Goal: Task Accomplishment & Management: Complete application form

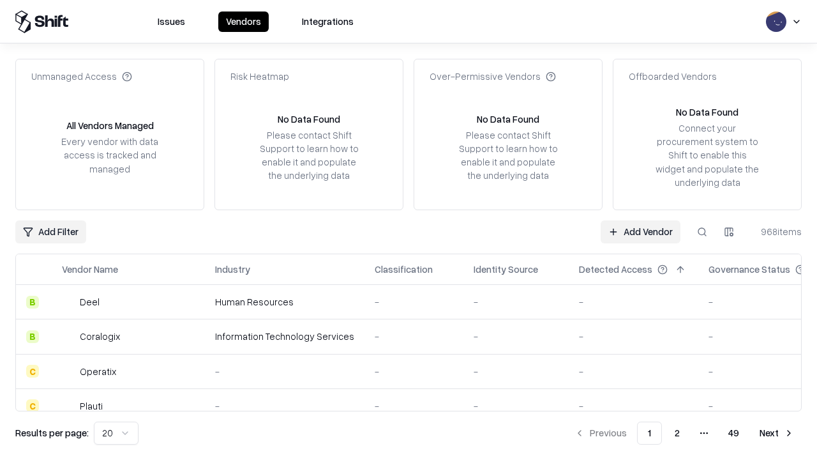
click at [640, 231] on link "Add Vendor" at bounding box center [641, 231] width 80 height 23
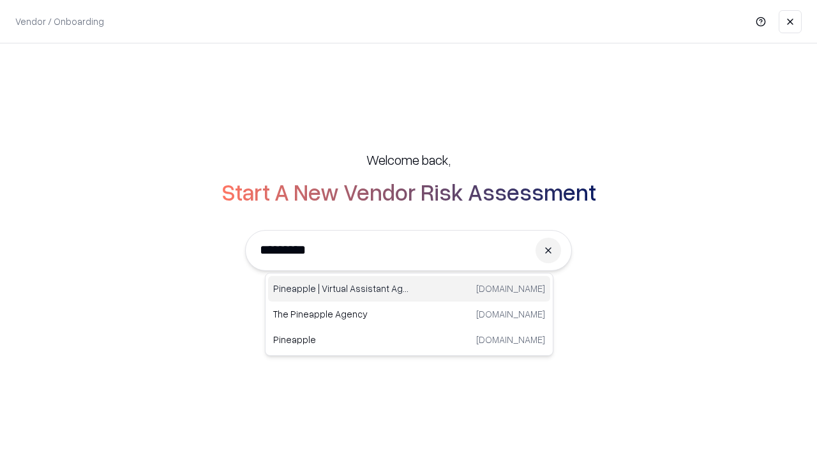
click at [409, 289] on div "Pineapple | Virtual Assistant Agency [DOMAIN_NAME]" at bounding box center [409, 289] width 282 height 26
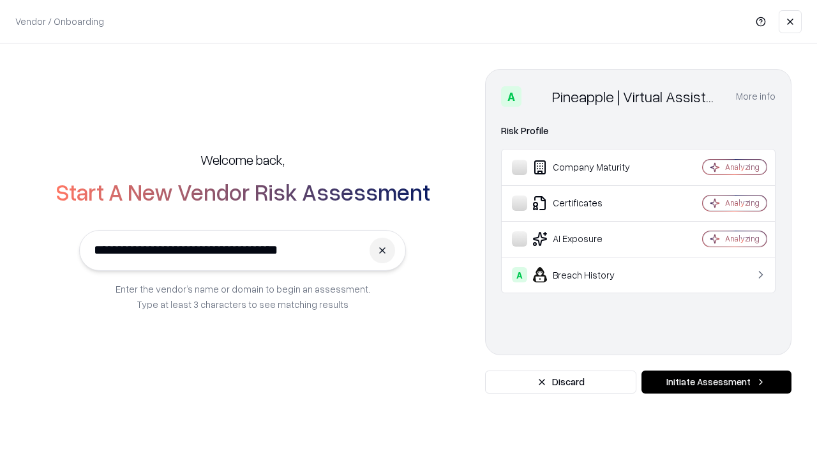
type input "**********"
click at [716, 382] on button "Initiate Assessment" at bounding box center [717, 381] width 150 height 23
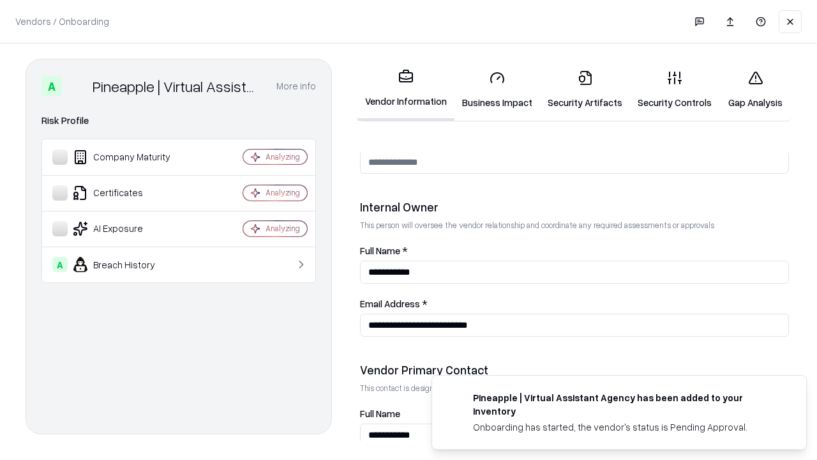
scroll to position [661, 0]
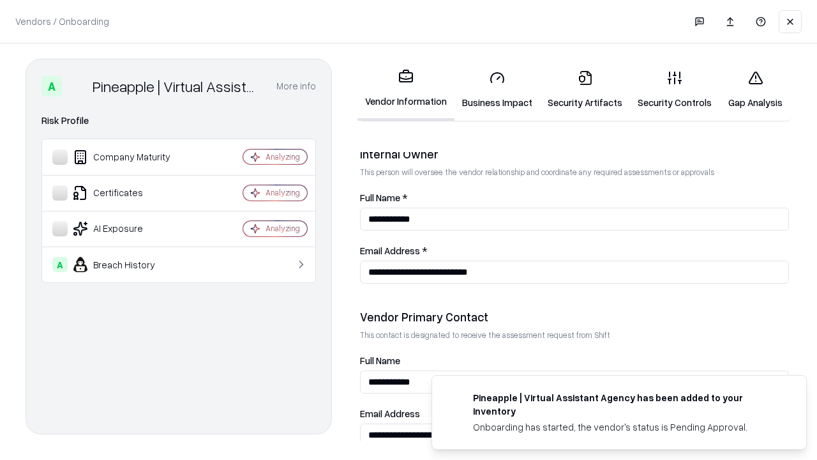
click at [497, 89] on link "Business Impact" at bounding box center [498, 89] width 86 height 59
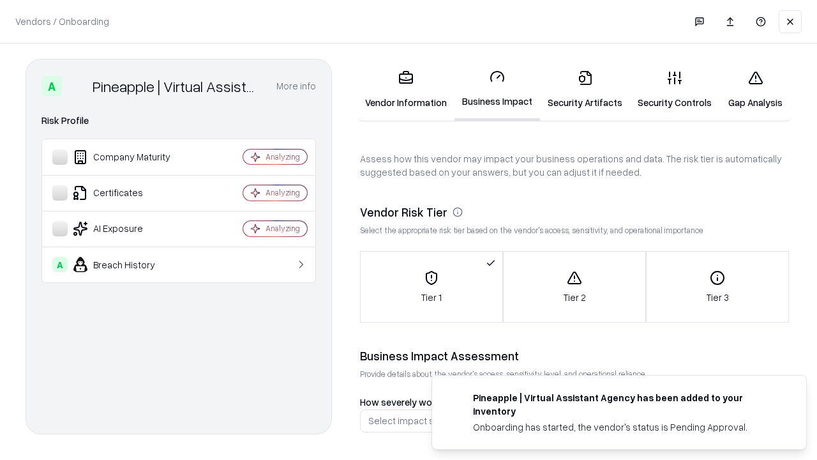
click at [755, 89] on link "Gap Analysis" at bounding box center [755, 89] width 72 height 59
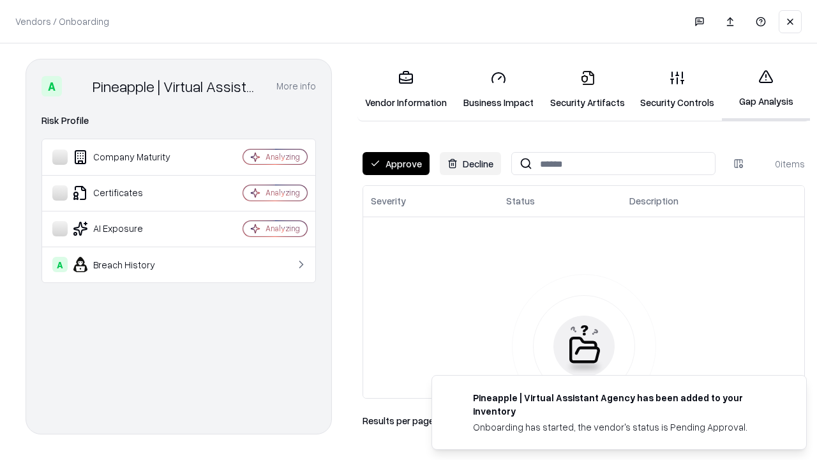
click at [396, 163] on button "Approve" at bounding box center [396, 163] width 67 height 23
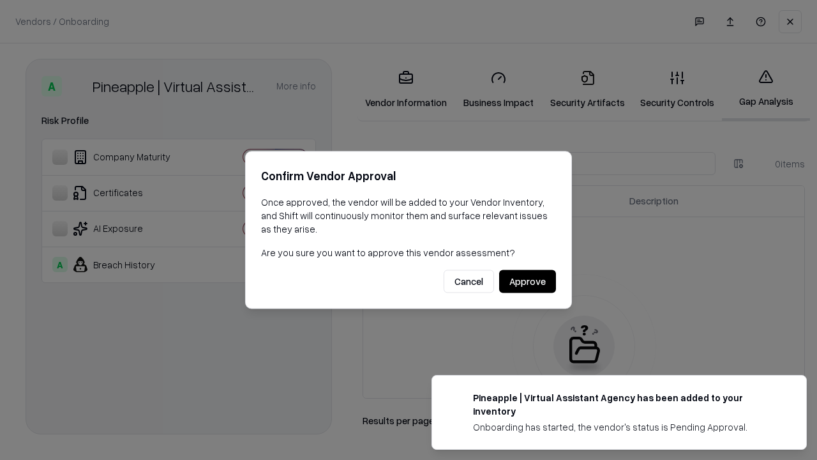
click at [527, 281] on button "Approve" at bounding box center [527, 281] width 57 height 23
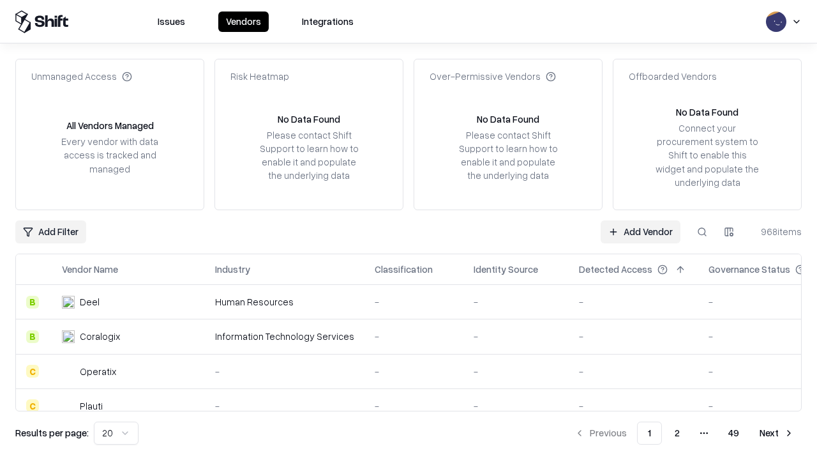
type input "**********"
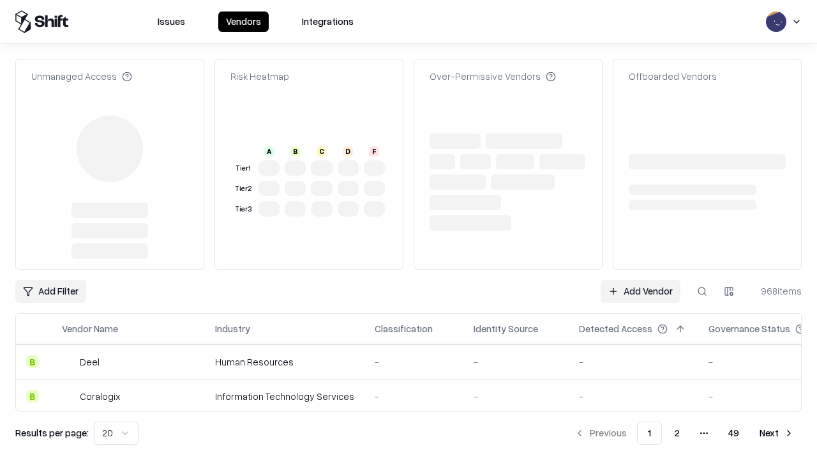
click at [640, 280] on link "Add Vendor" at bounding box center [641, 291] width 80 height 23
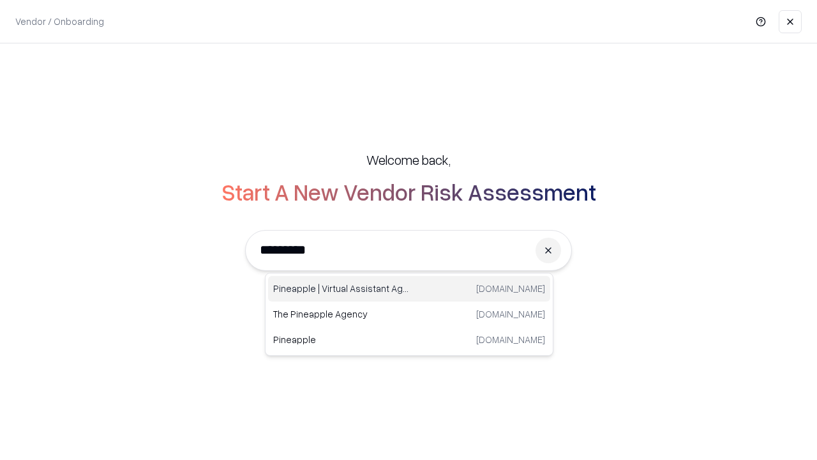
click at [409, 289] on div "Pineapple | Virtual Assistant Agency [DOMAIN_NAME]" at bounding box center [409, 289] width 282 height 26
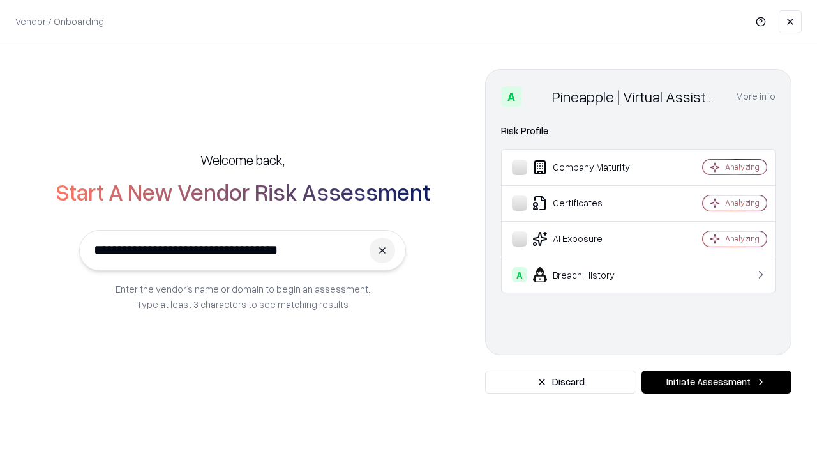
type input "**********"
click at [716, 382] on button "Initiate Assessment" at bounding box center [717, 381] width 150 height 23
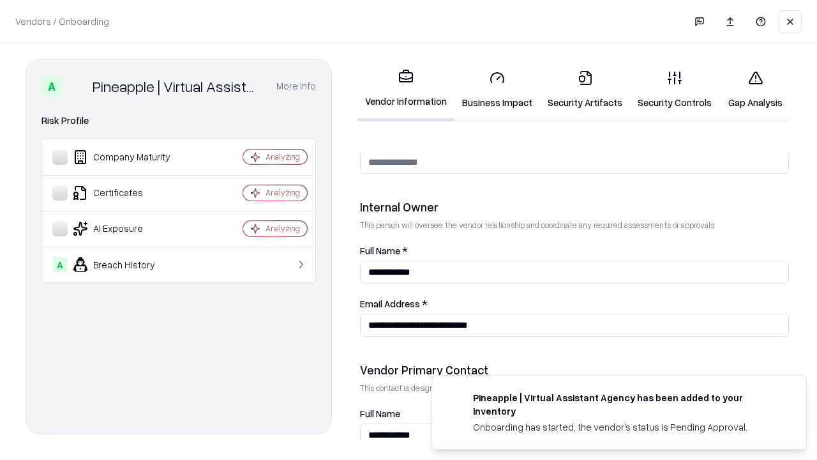
scroll to position [661, 0]
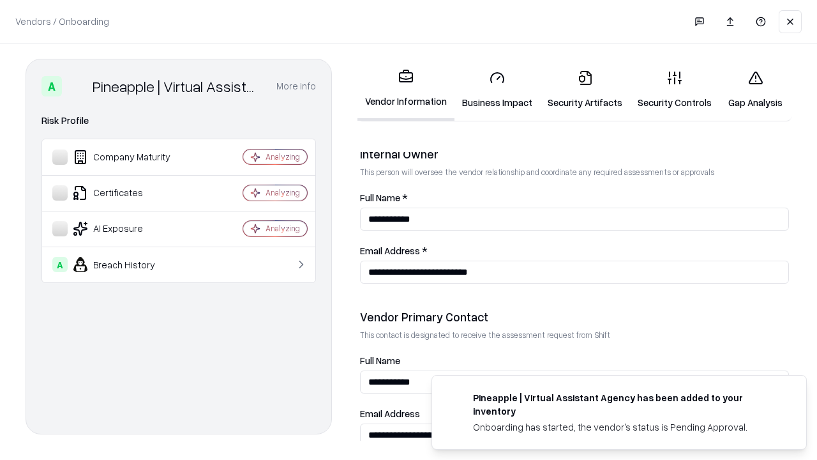
click at [755, 89] on link "Gap Analysis" at bounding box center [755, 89] width 72 height 59
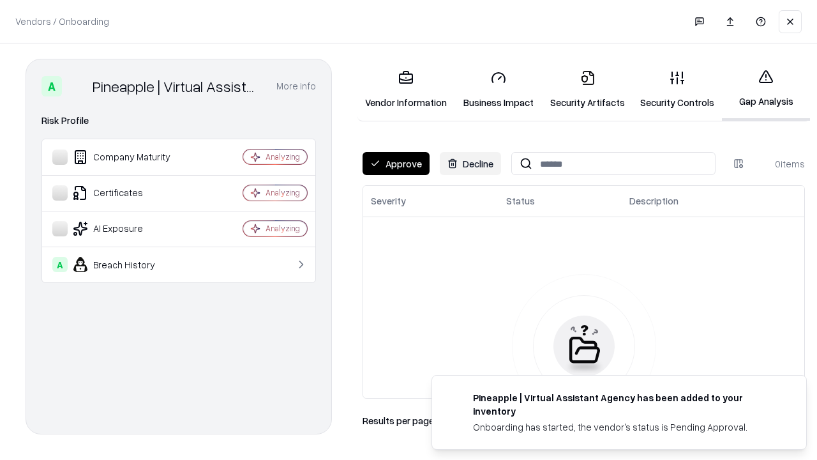
click at [396, 163] on button "Approve" at bounding box center [396, 163] width 67 height 23
